Goal: Find specific page/section: Find specific page/section

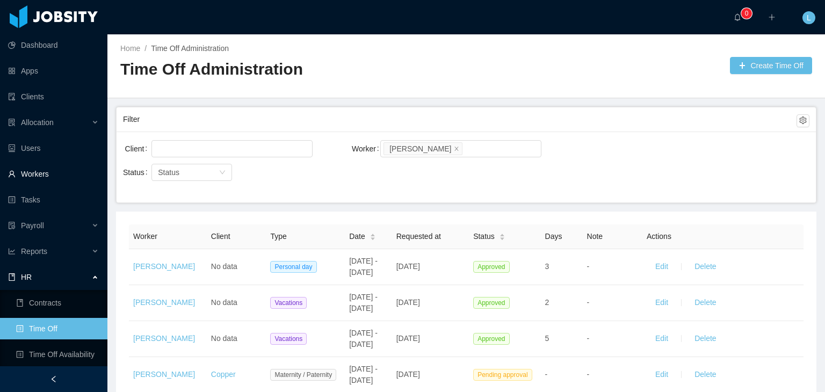
click at [52, 172] on link "Workers" at bounding box center [53, 173] width 91 height 21
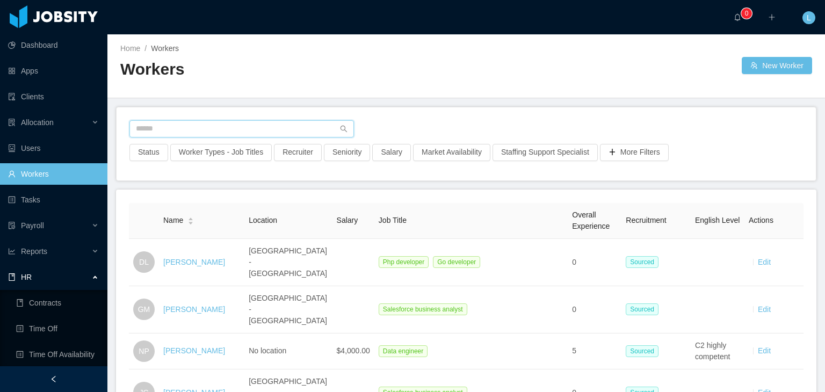
click at [160, 124] on input "text" at bounding box center [241, 128] width 225 height 17
paste input "**********"
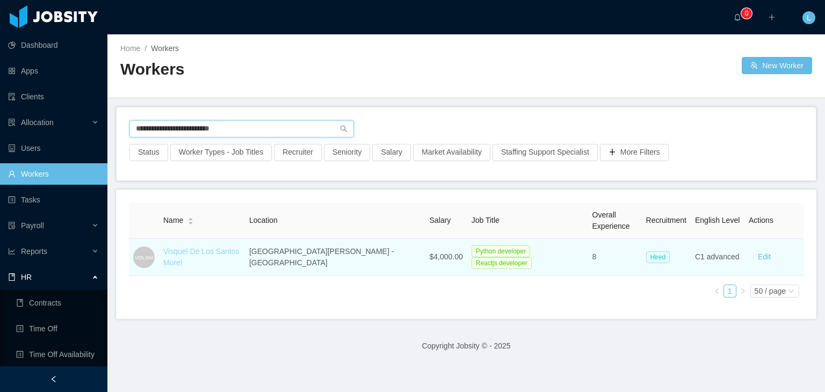
type input "**********"
click at [228, 255] on link "Visquel De Los Santos Morel" at bounding box center [201, 257] width 76 height 20
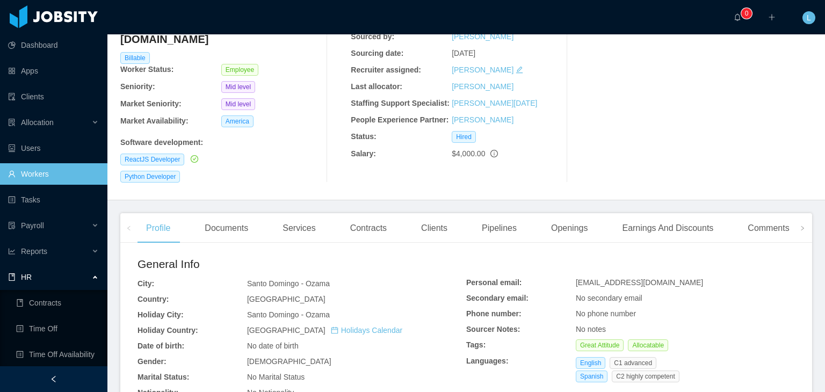
scroll to position [107, 0]
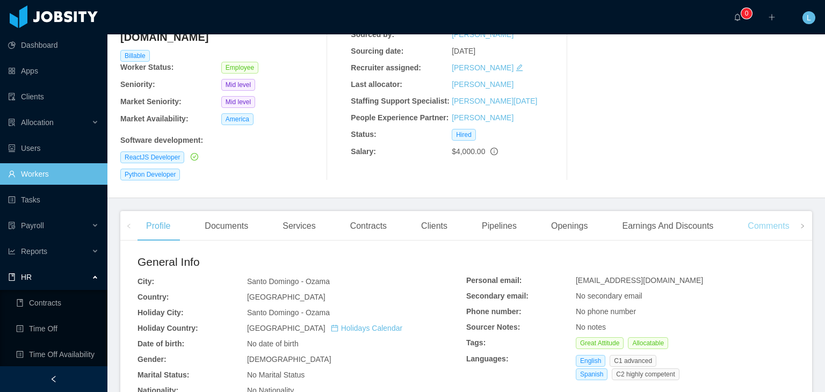
click at [772, 211] on div "Comments" at bounding box center [768, 226] width 59 height 30
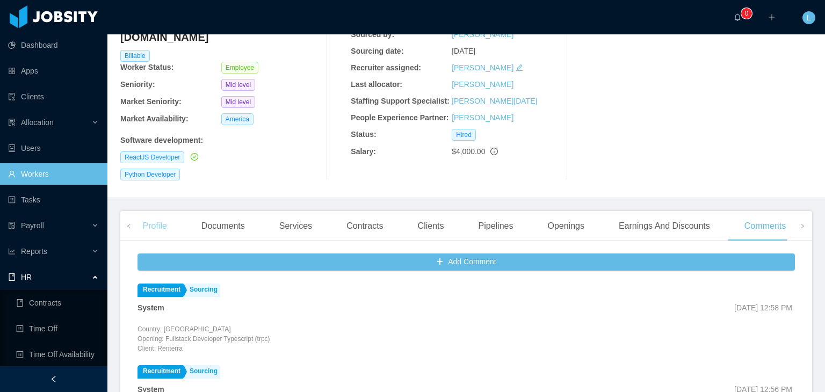
click at [150, 211] on div "Profile" at bounding box center [154, 226] width 41 height 30
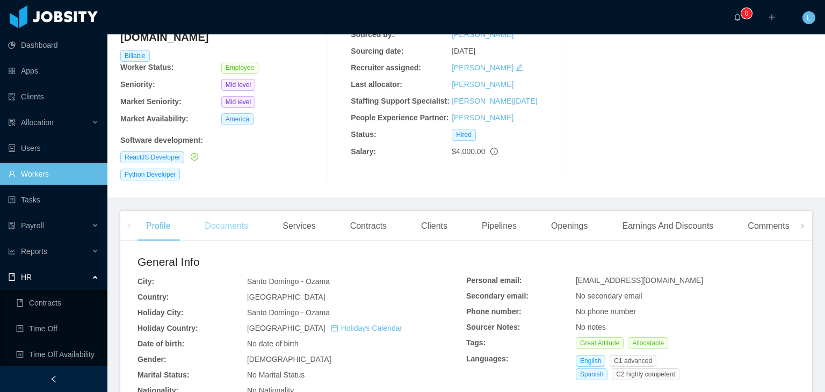
click at [226, 211] on div "Documents" at bounding box center [226, 226] width 61 height 30
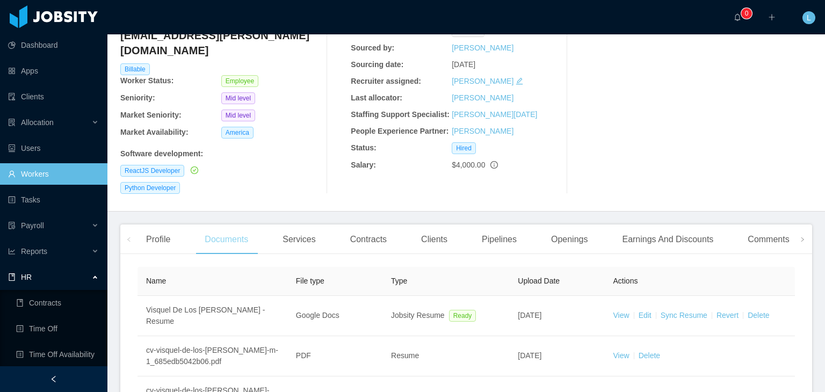
scroll to position [107, 0]
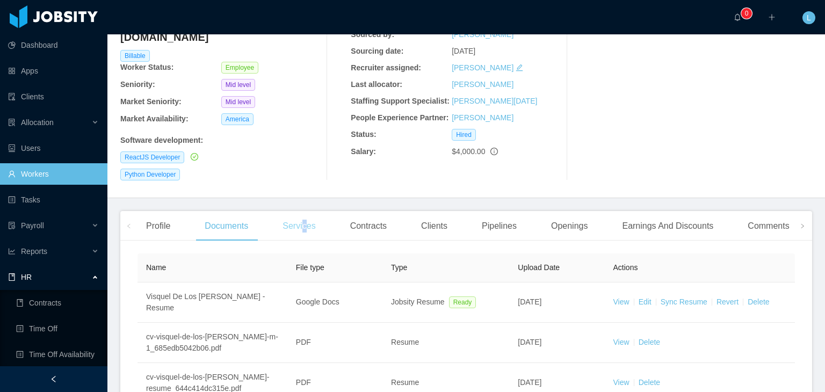
click at [303, 211] on div "Services" at bounding box center [299, 226] width 50 height 30
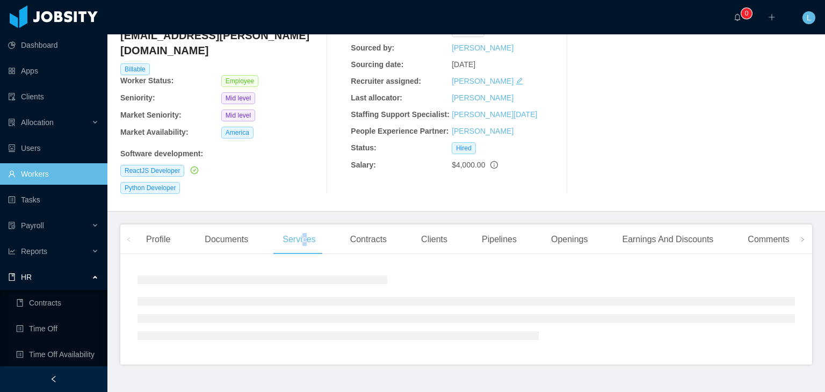
scroll to position [78, 0]
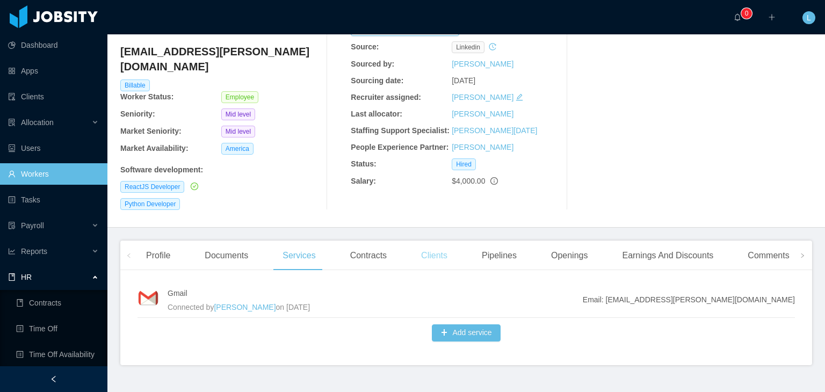
click at [426, 241] on div "Clients" at bounding box center [435, 256] width 44 height 30
